Goal: Navigation & Orientation: Understand site structure

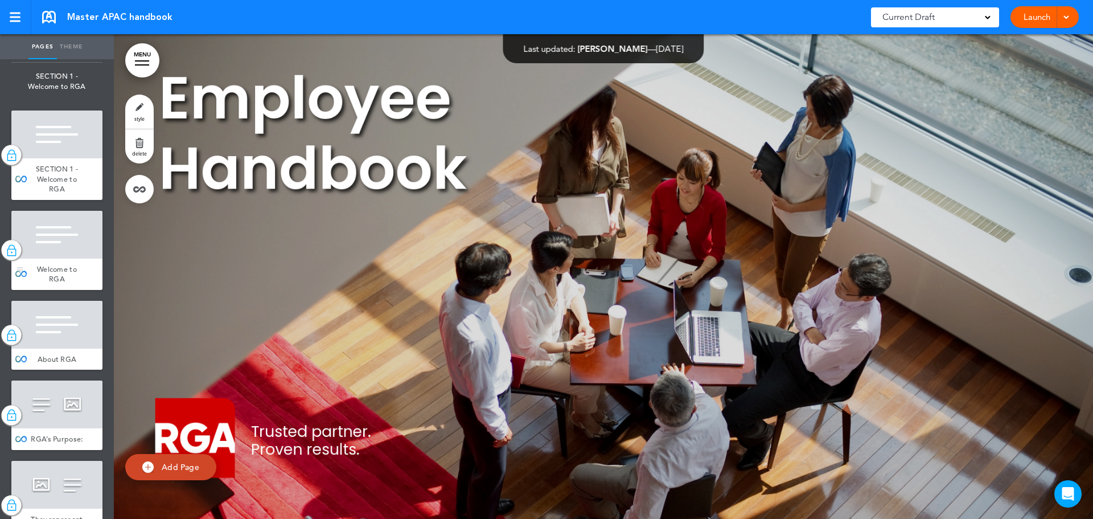
scroll to position [114, 0]
click at [58, 255] on div at bounding box center [56, 234] width 91 height 48
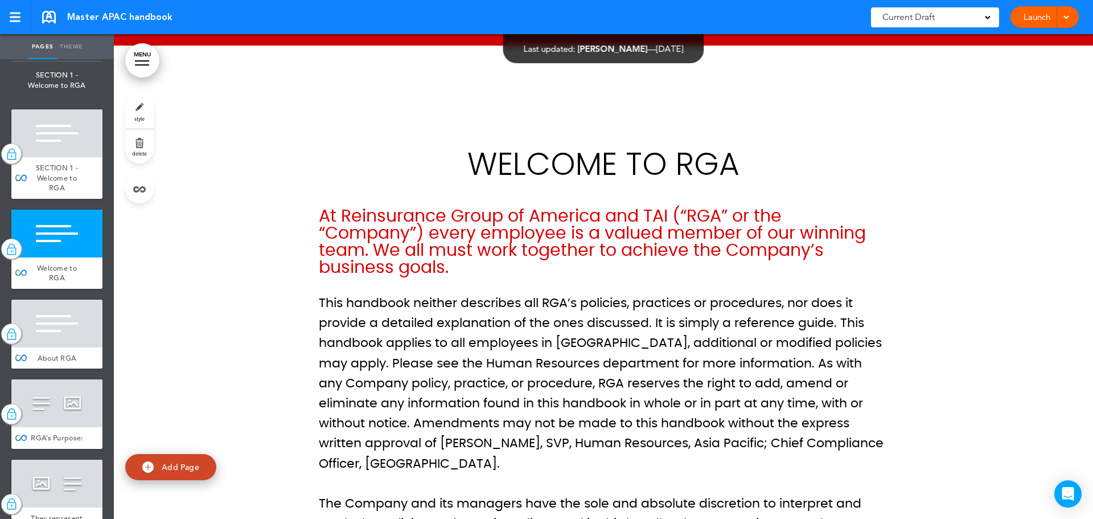
scroll to position [969, 0]
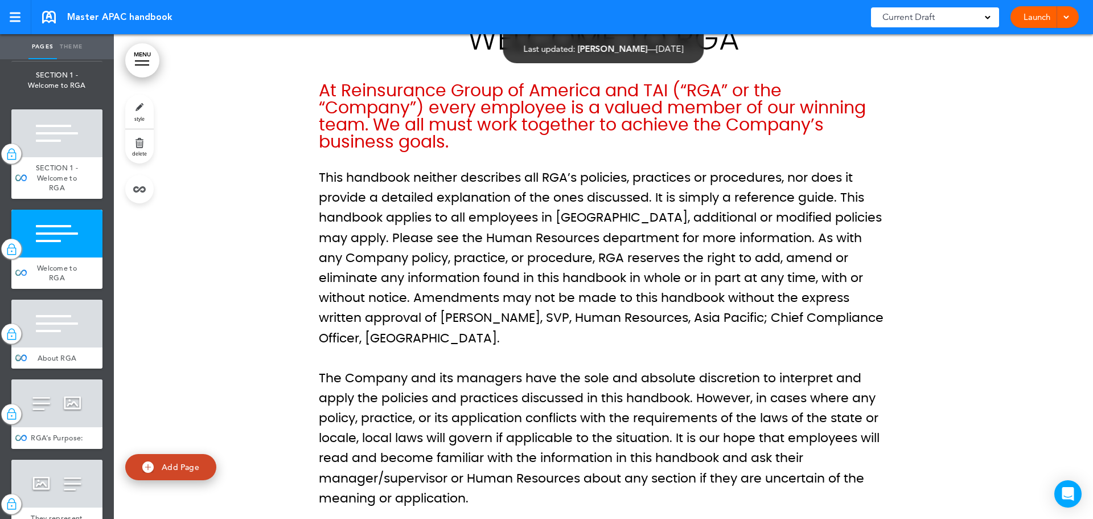
click at [63, 333] on div at bounding box center [56, 324] width 91 height 48
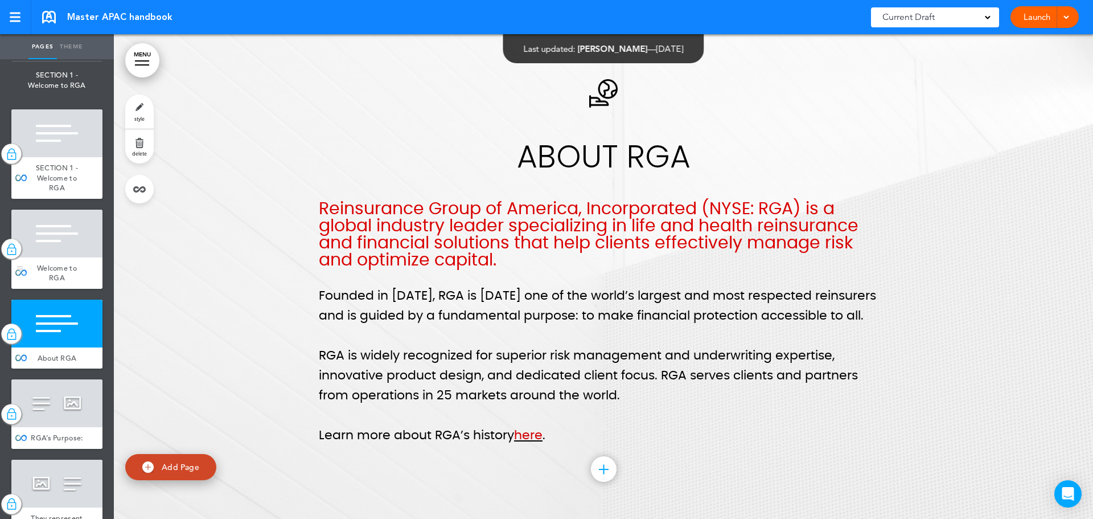
click at [60, 254] on div at bounding box center [56, 234] width 91 height 48
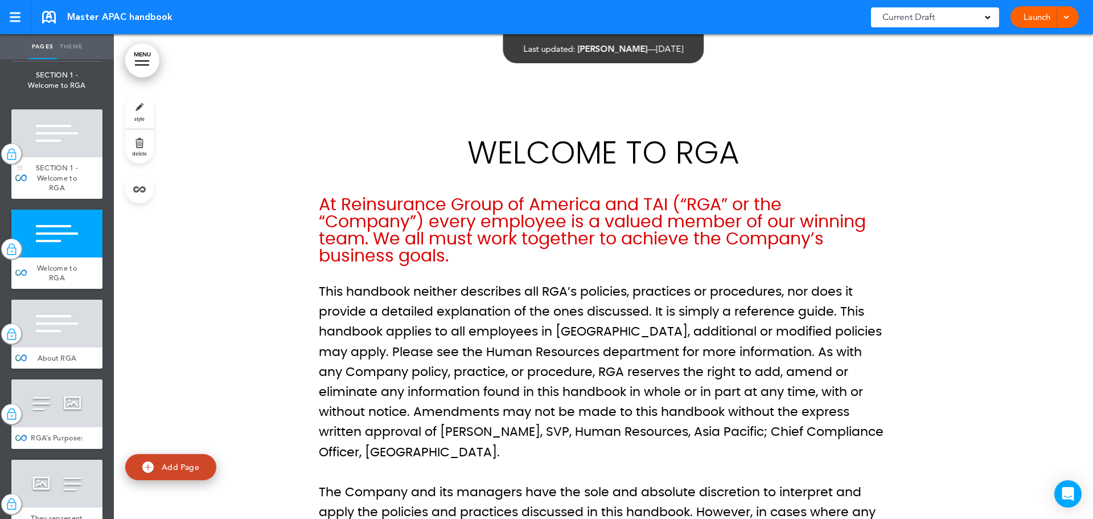
click at [43, 180] on span "SECTION 1 - Welcome to RGA" at bounding box center [57, 178] width 42 height 30
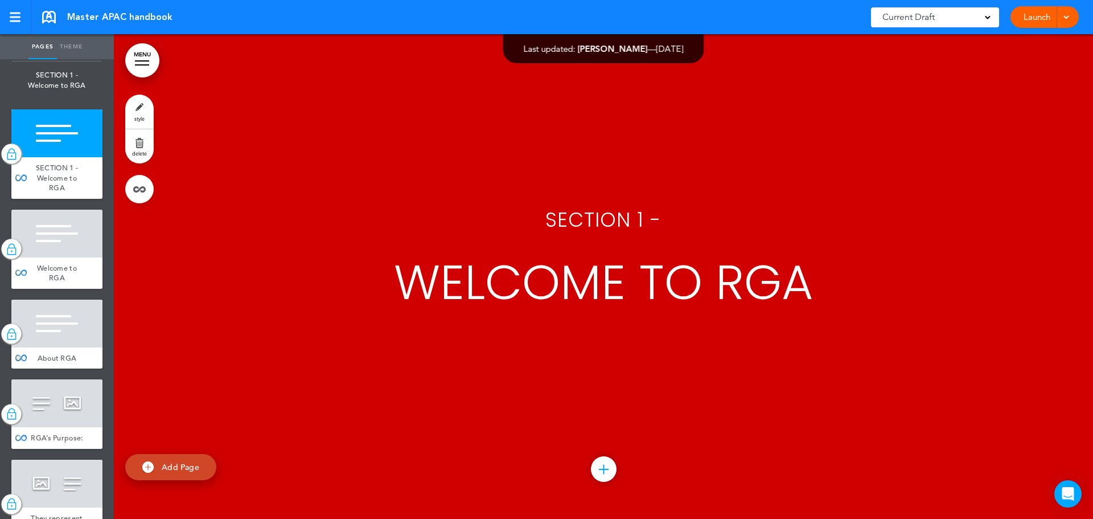
click at [57, 301] on div at bounding box center [56, 324] width 91 height 48
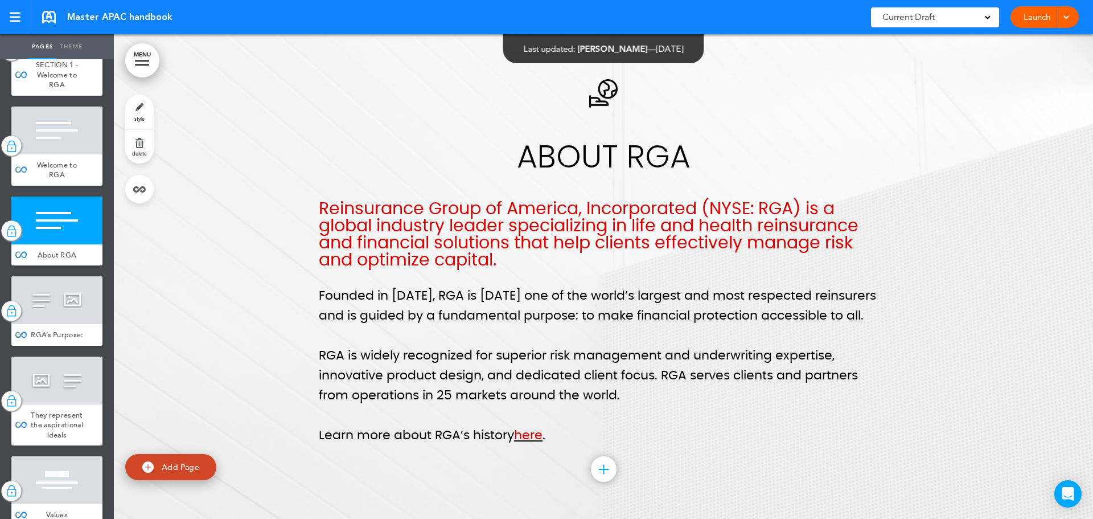
scroll to position [228, 0]
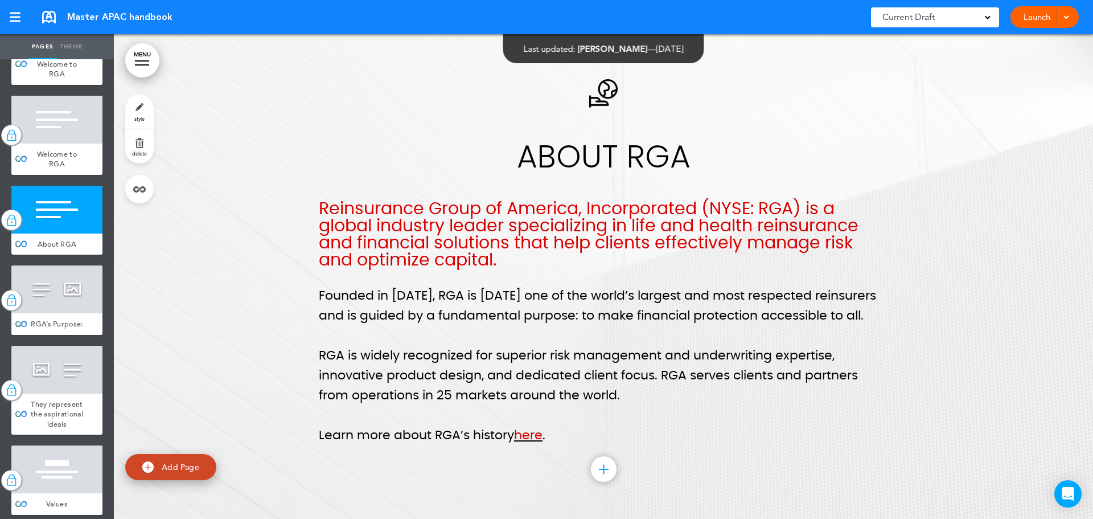
click at [59, 319] on span "RGA’s Purpose:" at bounding box center [57, 324] width 52 height 10
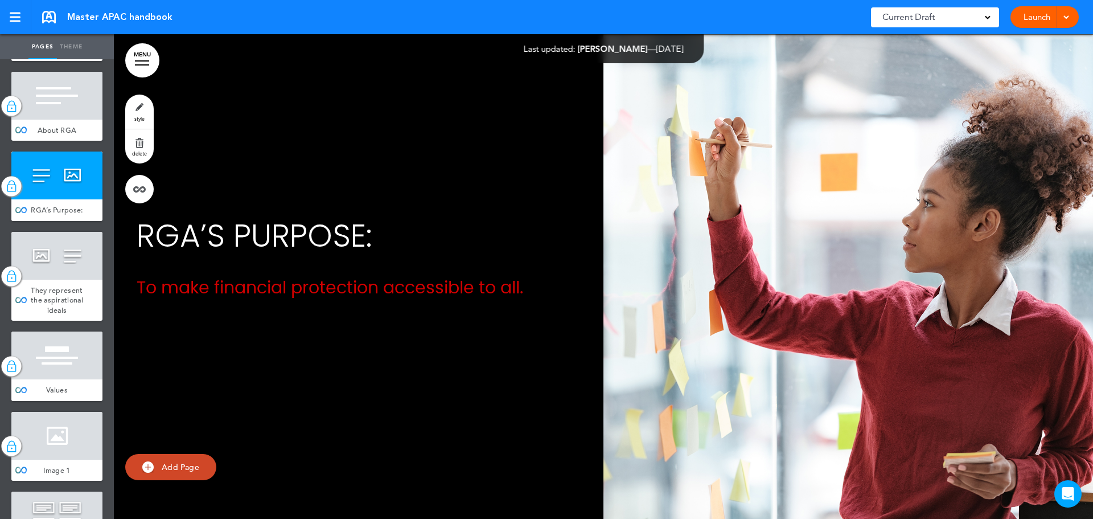
scroll to position [512, 0]
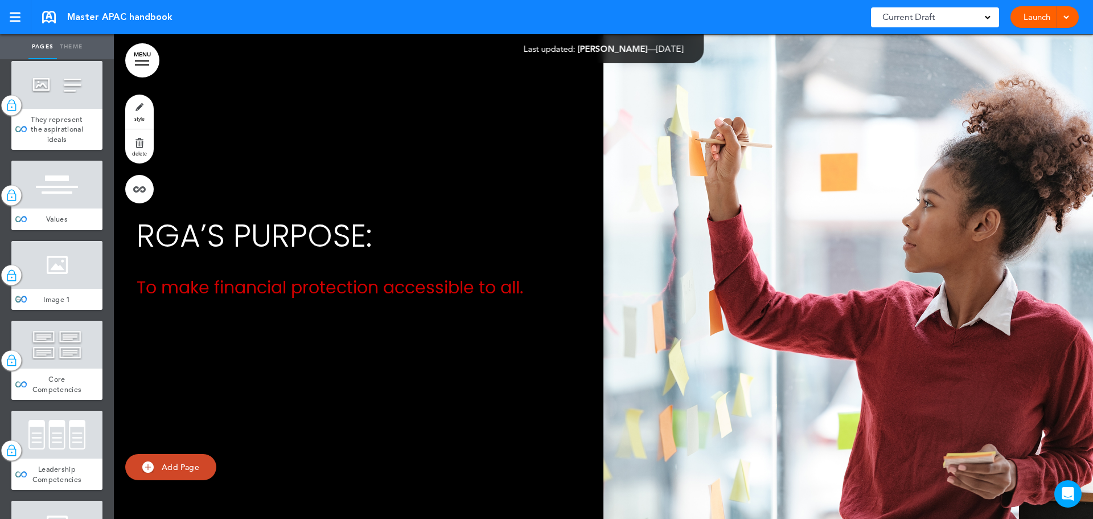
click at [68, 289] on div at bounding box center [56, 265] width 91 height 48
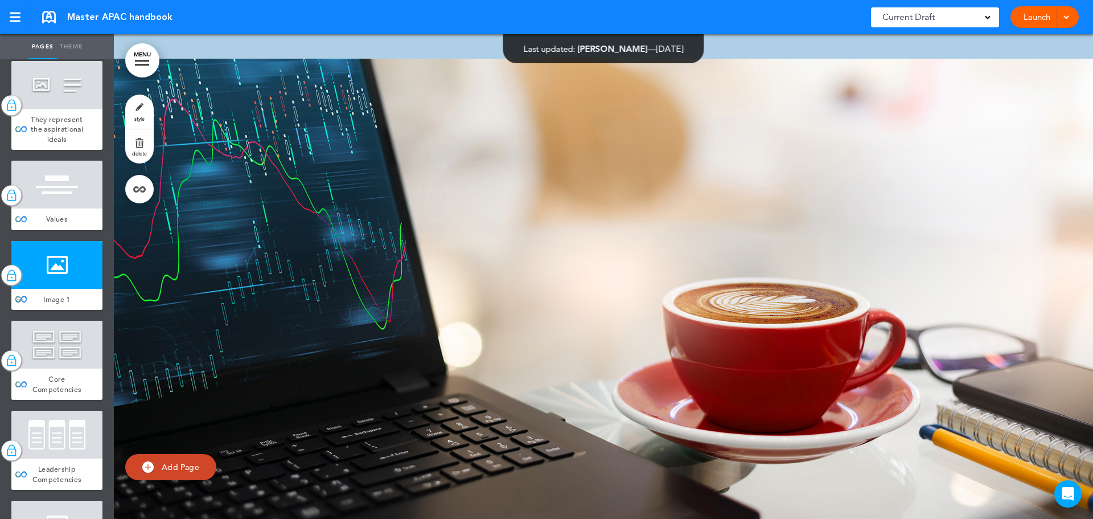
scroll to position [4808, 0]
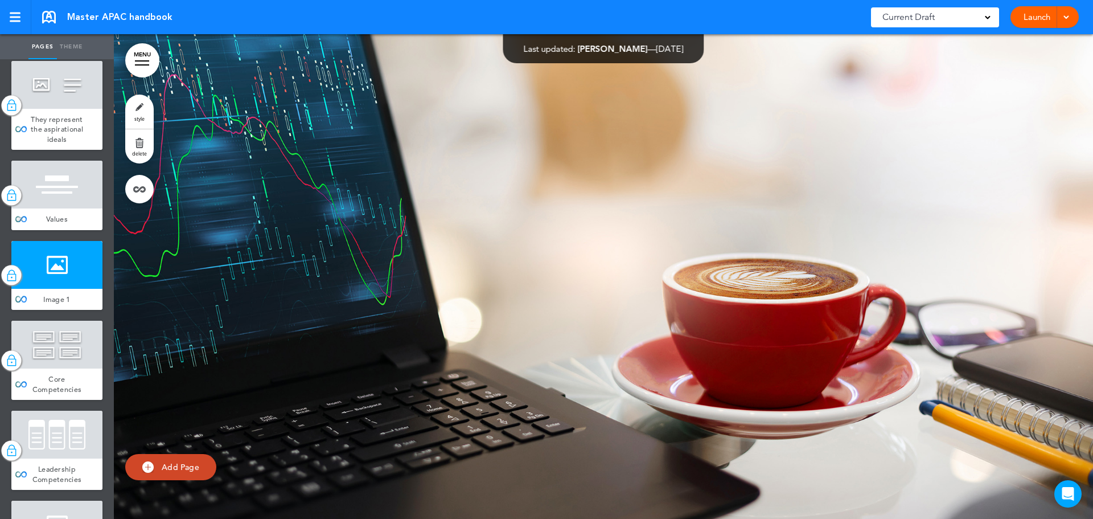
click at [64, 230] on div "Values" at bounding box center [56, 219] width 91 height 22
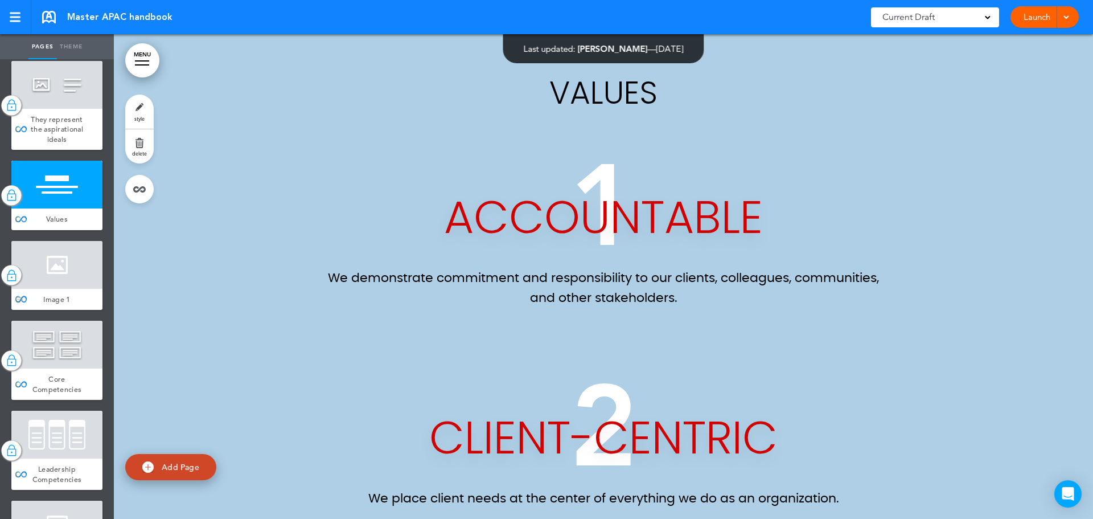
click at [48, 304] on span "Image 1" at bounding box center [56, 299] width 27 height 10
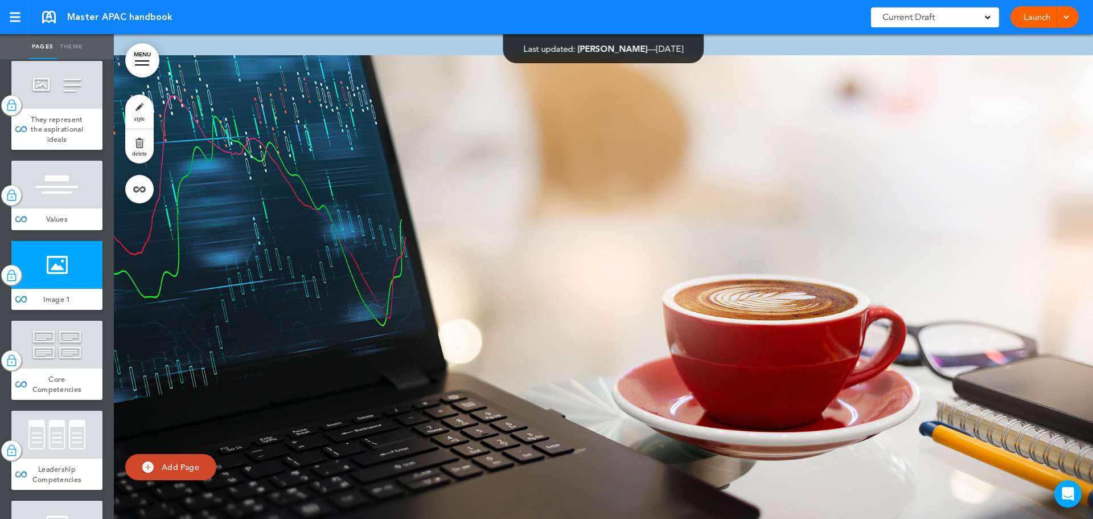
scroll to position [4808, 0]
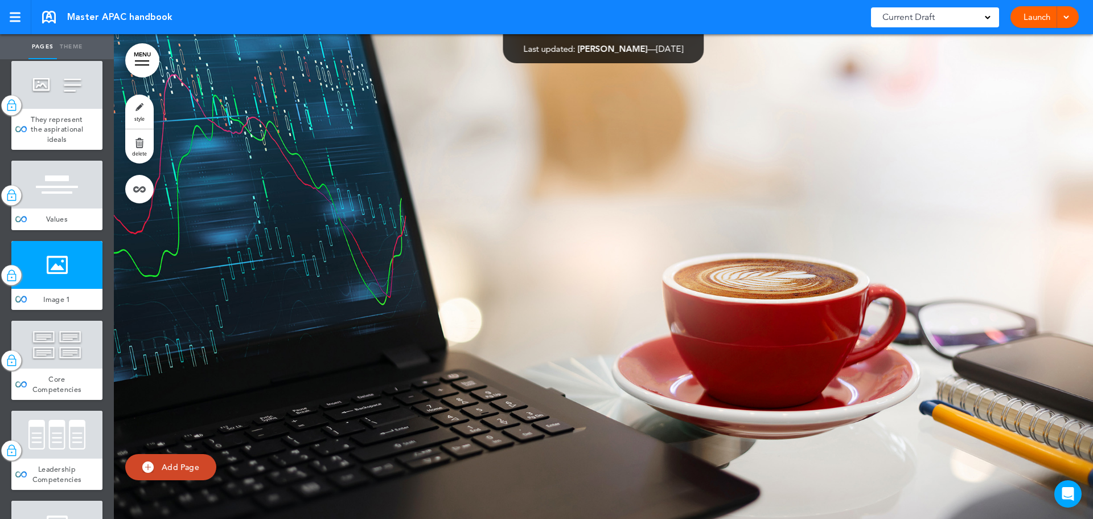
click at [235, 257] on div at bounding box center [603, 276] width 979 height 485
click at [143, 119] on span "style" at bounding box center [139, 118] width 10 height 7
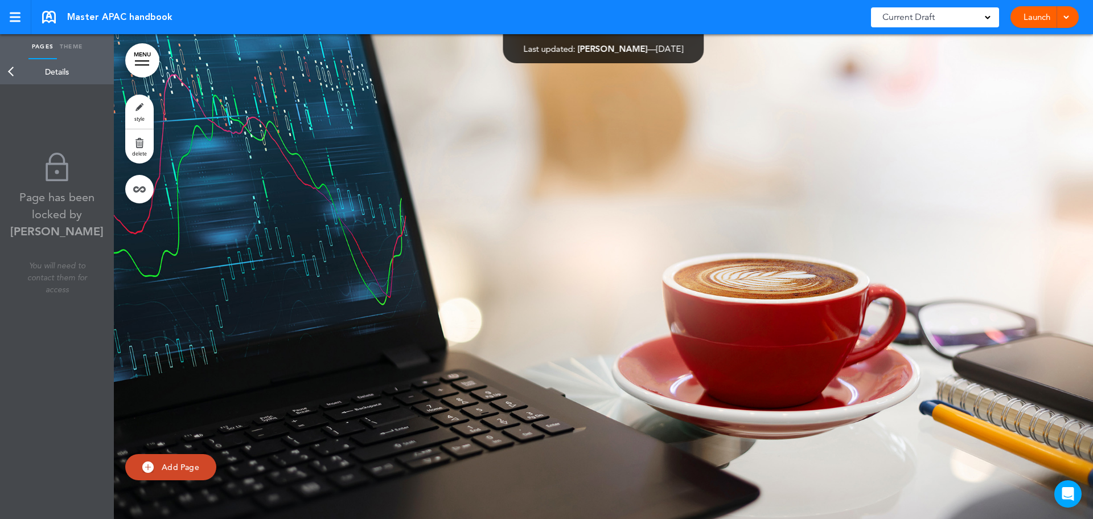
click at [198, 134] on div at bounding box center [603, 276] width 979 height 485
click at [276, 159] on div at bounding box center [603, 276] width 979 height 485
click at [13, 70] on link "Back" at bounding box center [11, 71] width 23 height 25
